Goal: Task Accomplishment & Management: Manage account settings

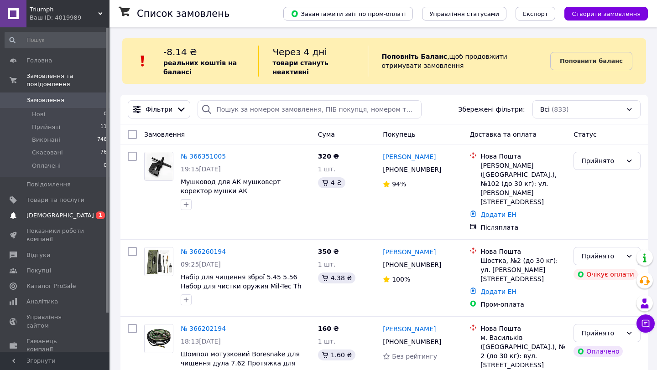
click at [86, 216] on span "0 1" at bounding box center [96, 216] width 25 height 8
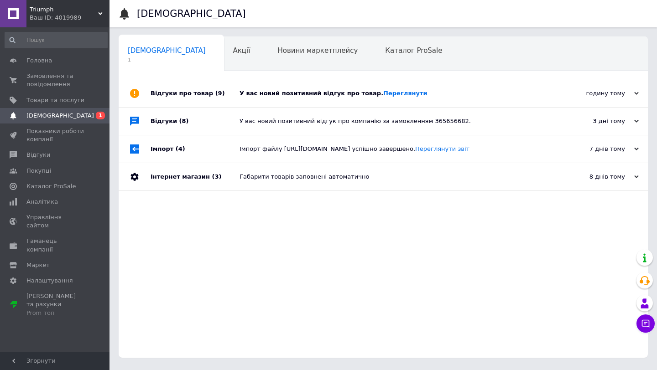
click at [431, 91] on div "У вас новий позитивний відгук про товар. [GEOGRAPHIC_DATA]" at bounding box center [393, 93] width 308 height 8
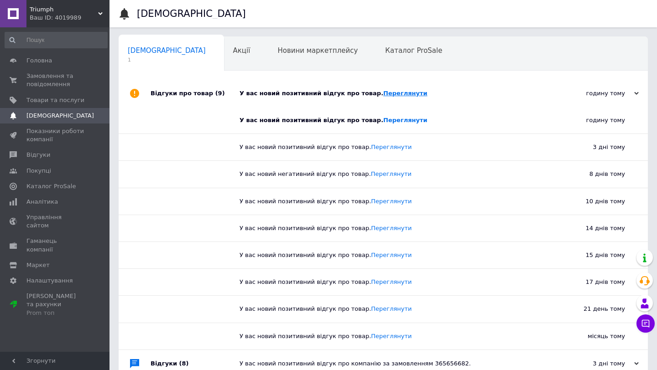
click at [386, 91] on link "Переглянути" at bounding box center [405, 93] width 44 height 7
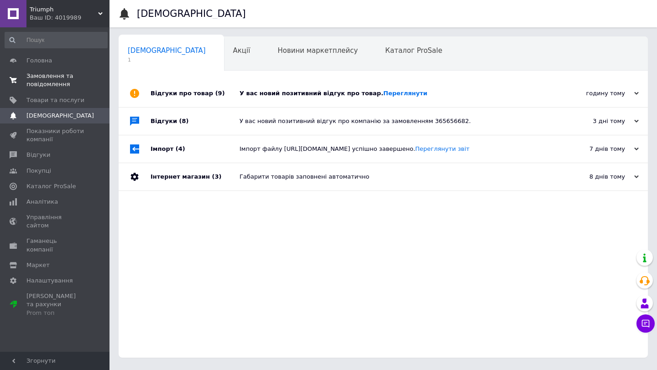
click at [83, 83] on span "Замовлення та повідомлення" at bounding box center [55, 80] width 58 height 16
